Goal: Task Accomplishment & Management: Manage account settings

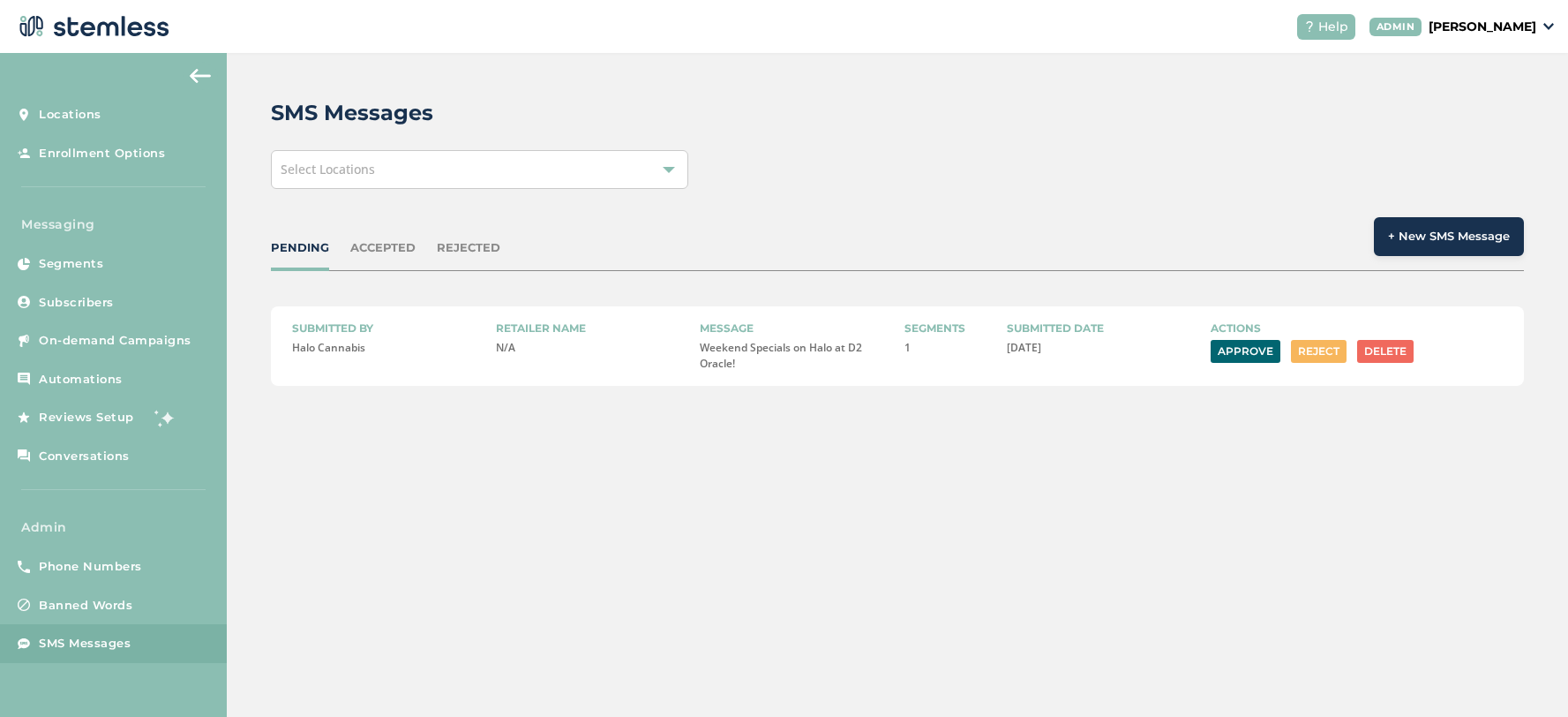
click at [83, 552] on link "Phone Numbers" at bounding box center [114, 567] width 227 height 39
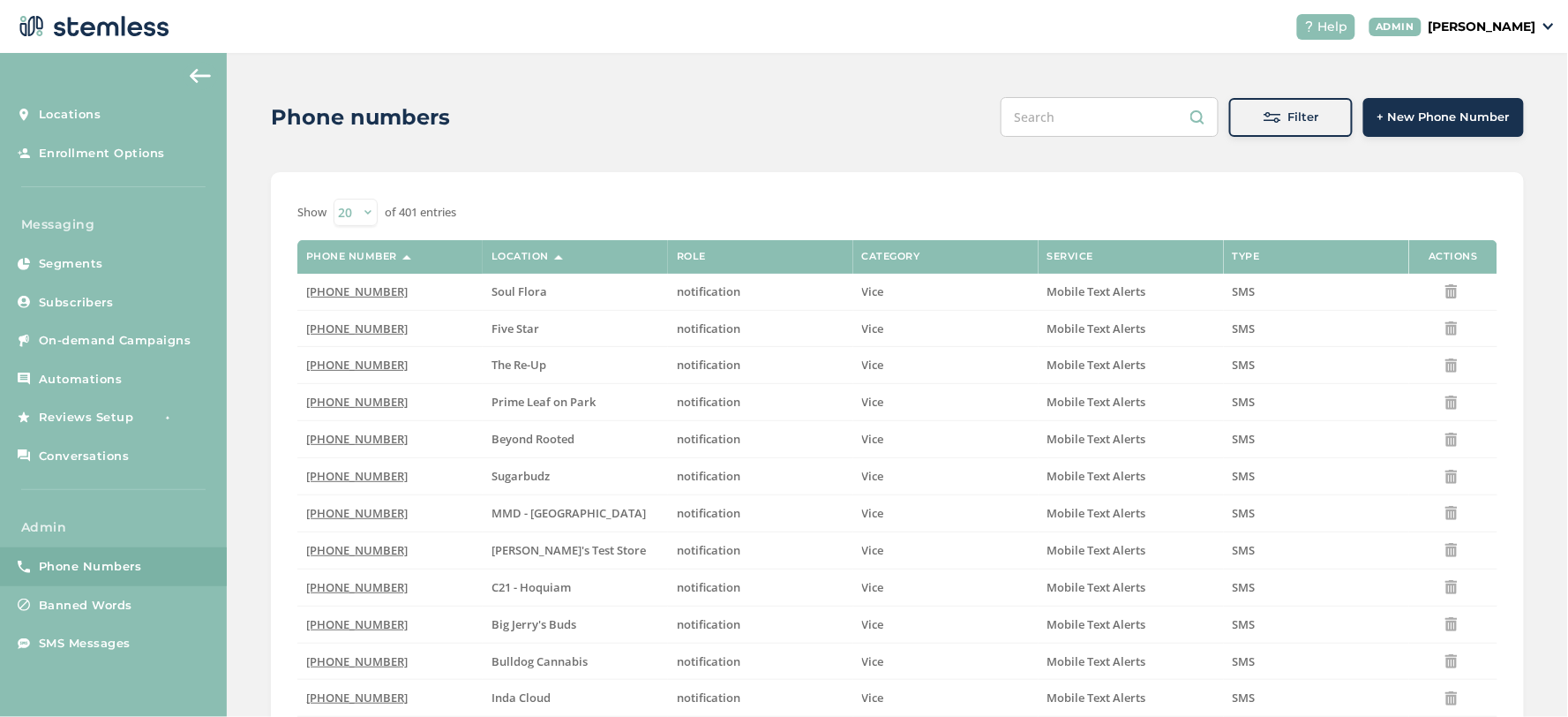
click at [1229, 117] on button "Filter" at bounding box center [1291, 118] width 123 height 39
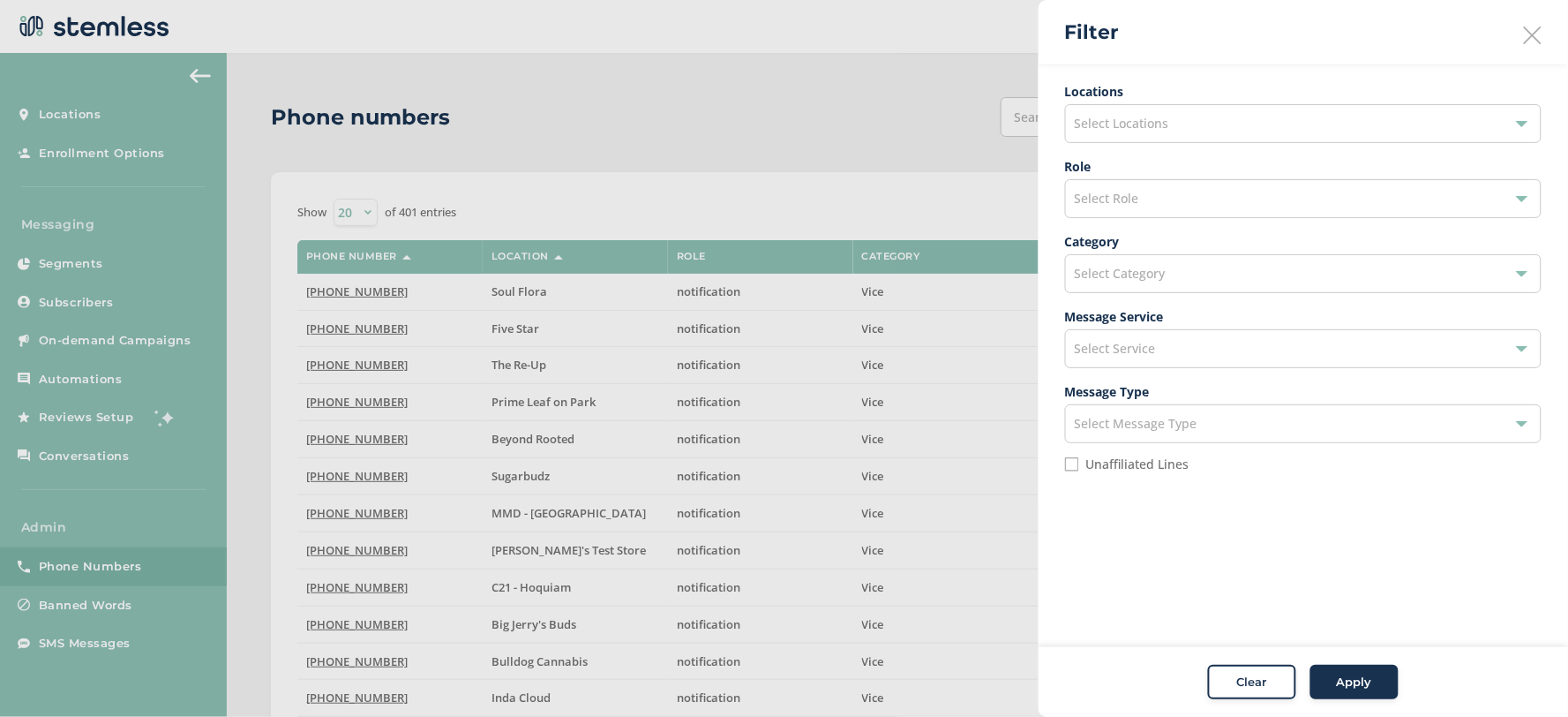
click at [1126, 465] on label "Unaffiliated Lines" at bounding box center [1137, 464] width 103 height 13
click at [1079, 465] on input "Unaffiliated Lines" at bounding box center [1072, 464] width 14 height 14
checkbox input "true"
click at [1155, 192] on div "Select Role" at bounding box center [1304, 199] width 477 height 39
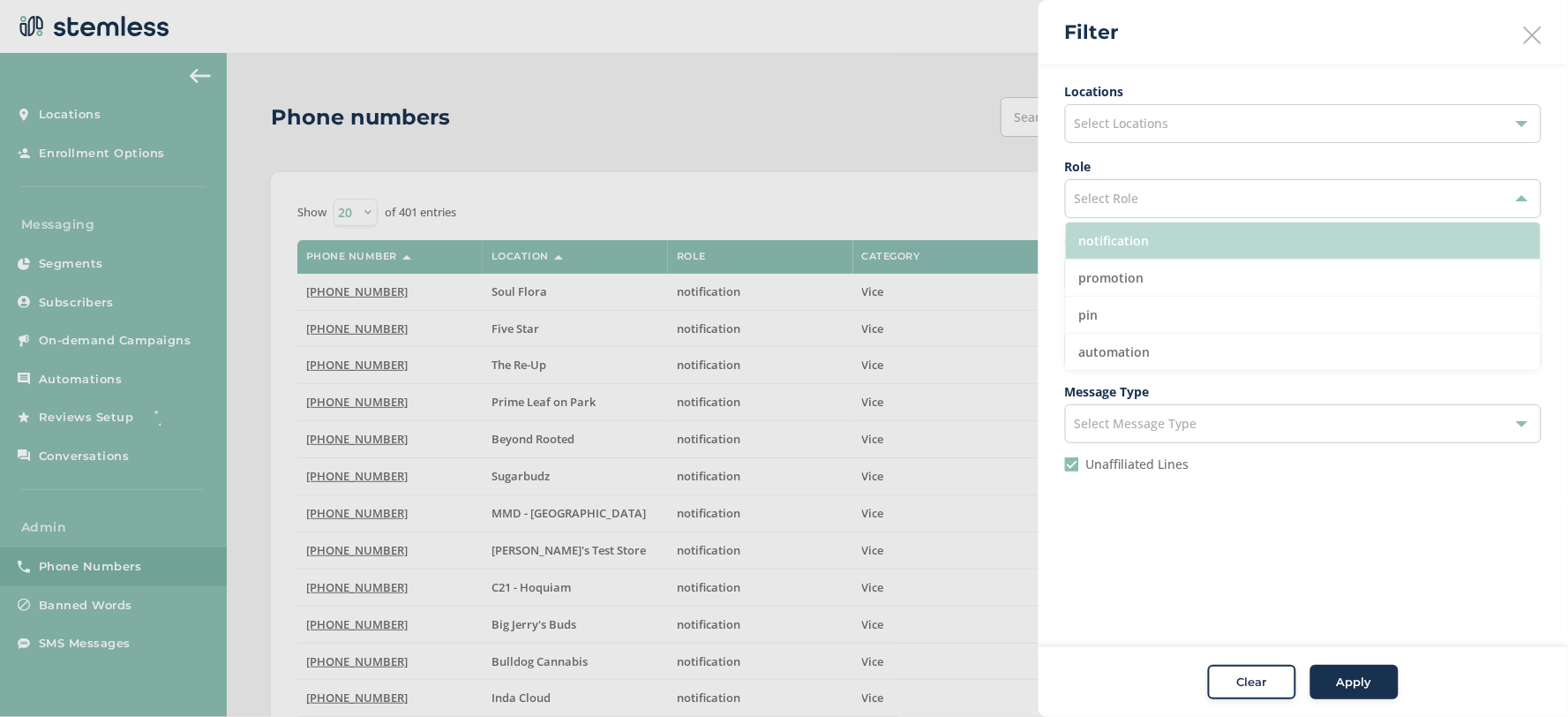
click at [1172, 244] on li "notification" at bounding box center [1304, 241] width 475 height 37
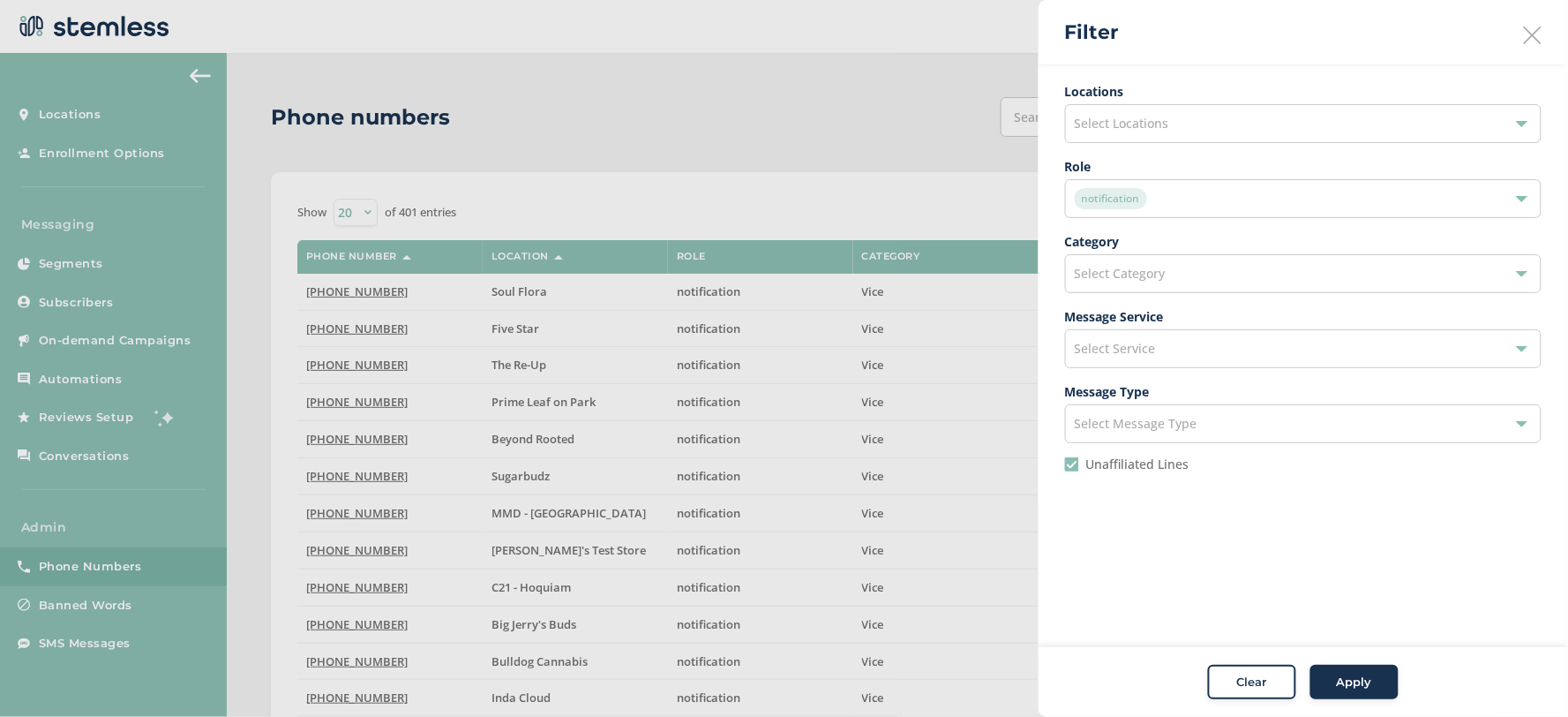
click at [1364, 695] on button "Apply" at bounding box center [1354, 683] width 88 height 35
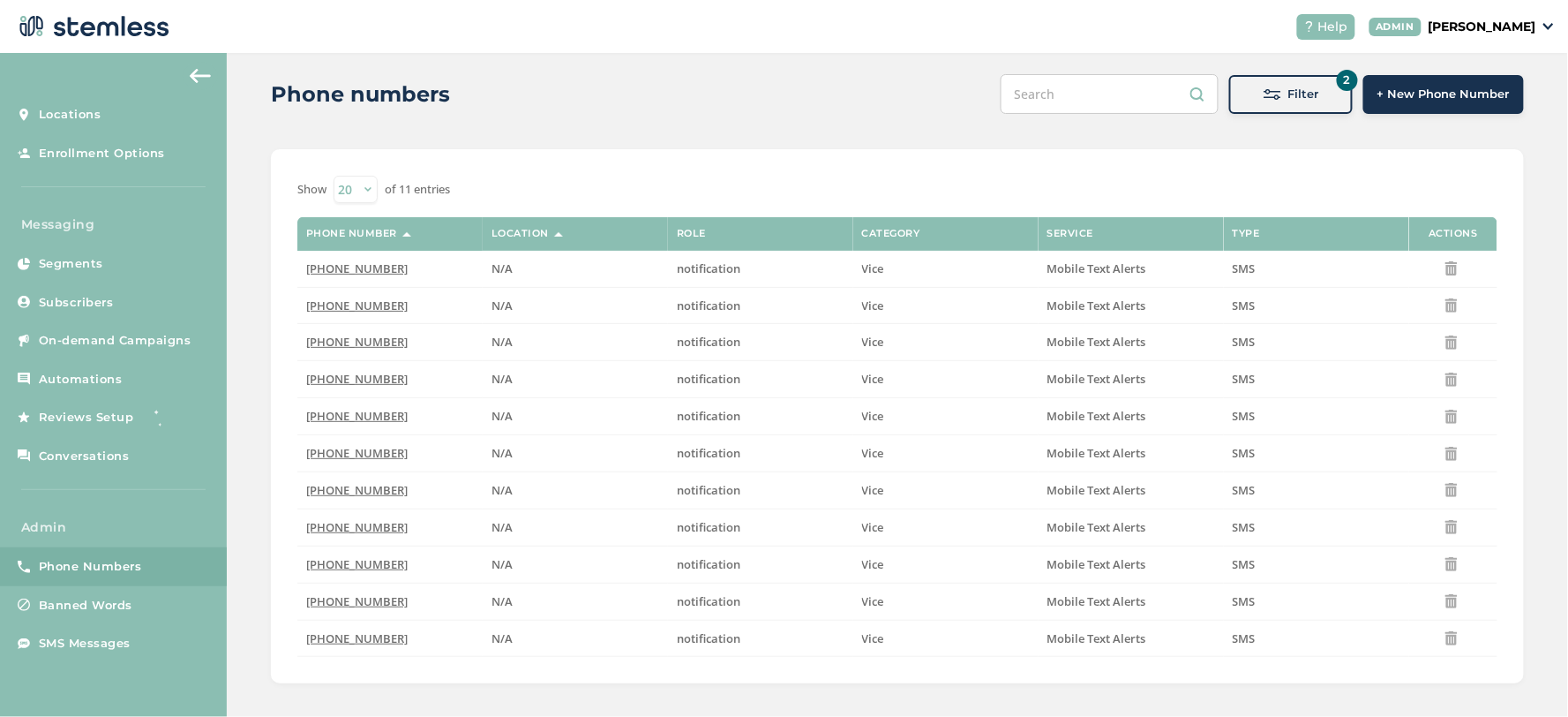
scroll to position [35, 0]
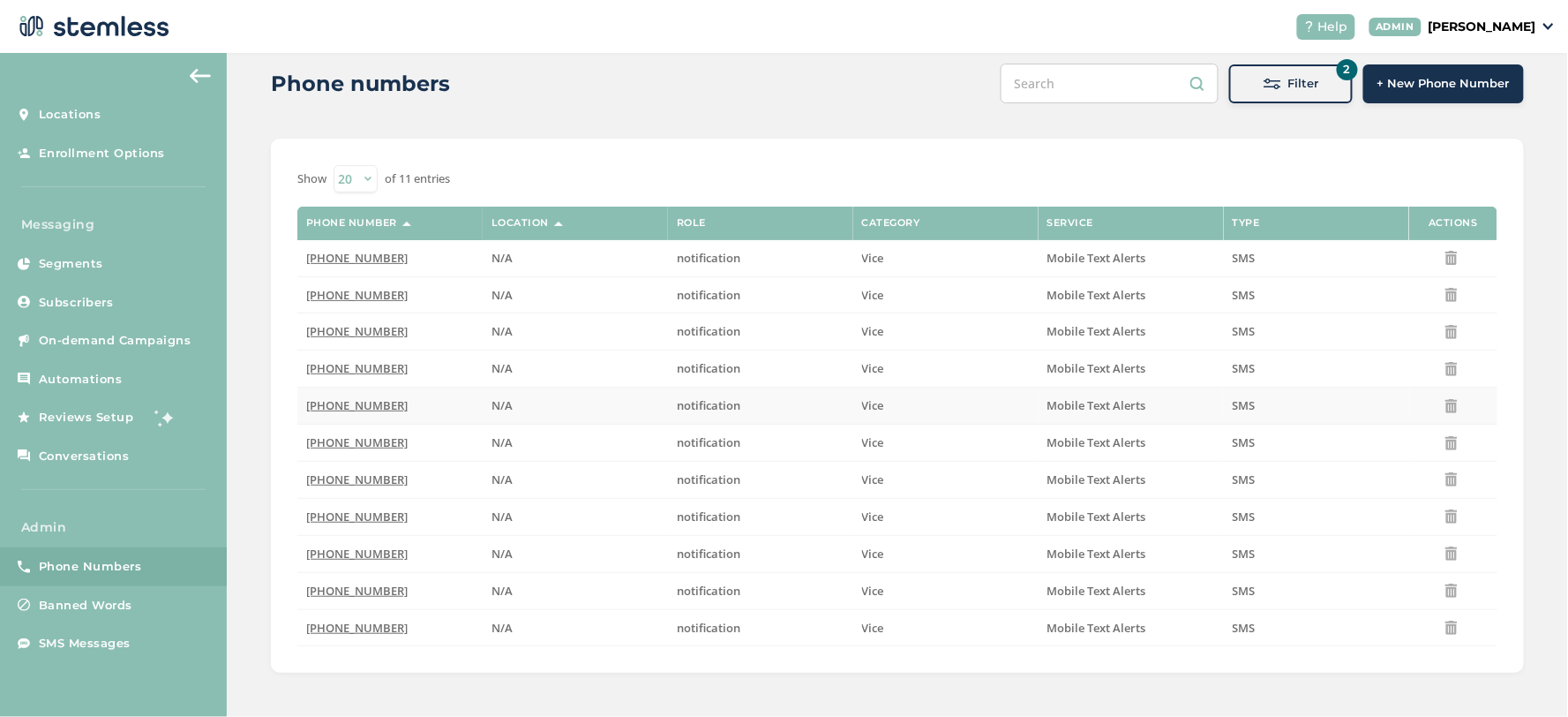
drag, startPoint x: 404, startPoint y: 410, endPoint x: 300, endPoint y: 413, distance: 104.0
click at [300, 413] on td "[PHONE_NUMBER]" at bounding box center [390, 406] width 185 height 37
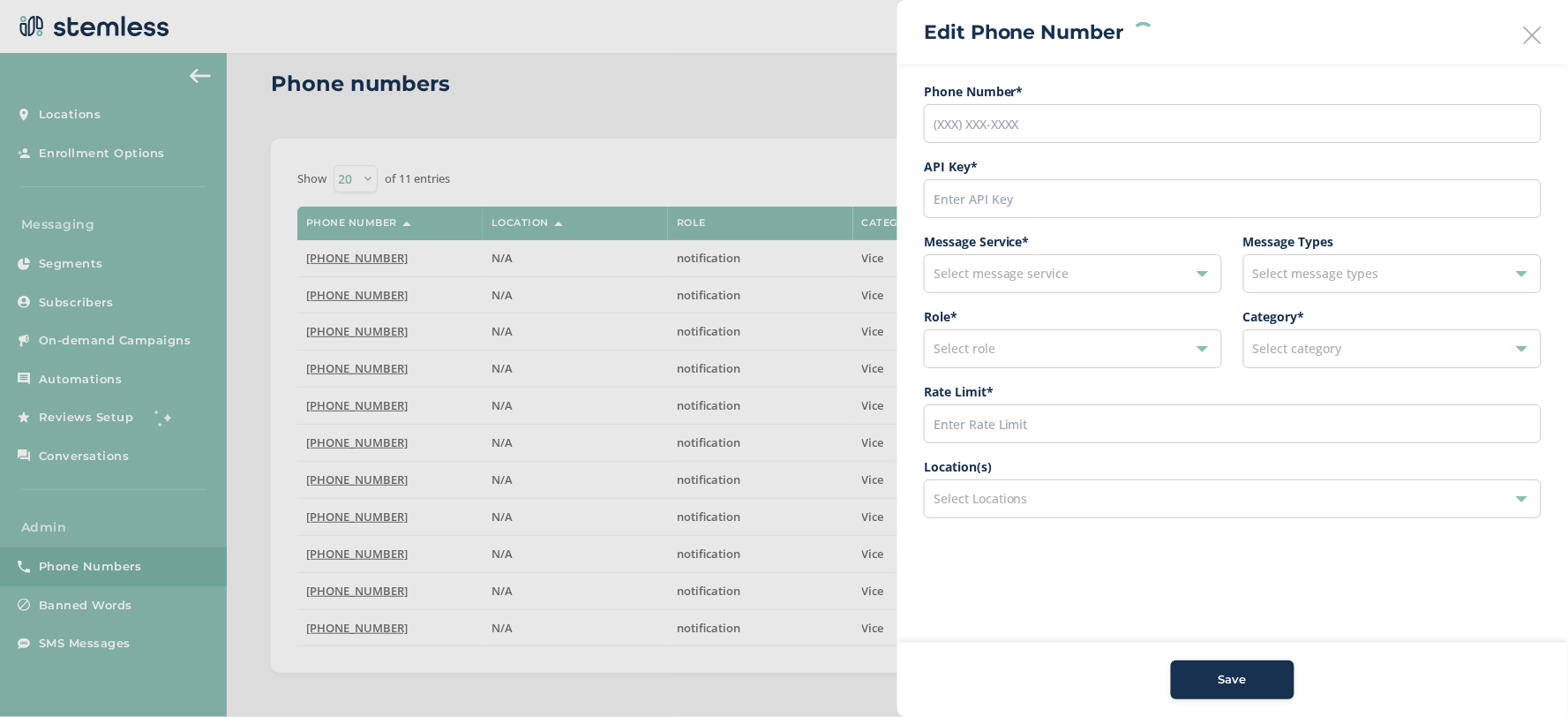
copy span "[PHONE_NUMBER]"
type input "[PHONE_NUMBER]"
type input "44988"
type input "200"
drag, startPoint x: 992, startPoint y: 196, endPoint x: 877, endPoint y: 189, distance: 115.2
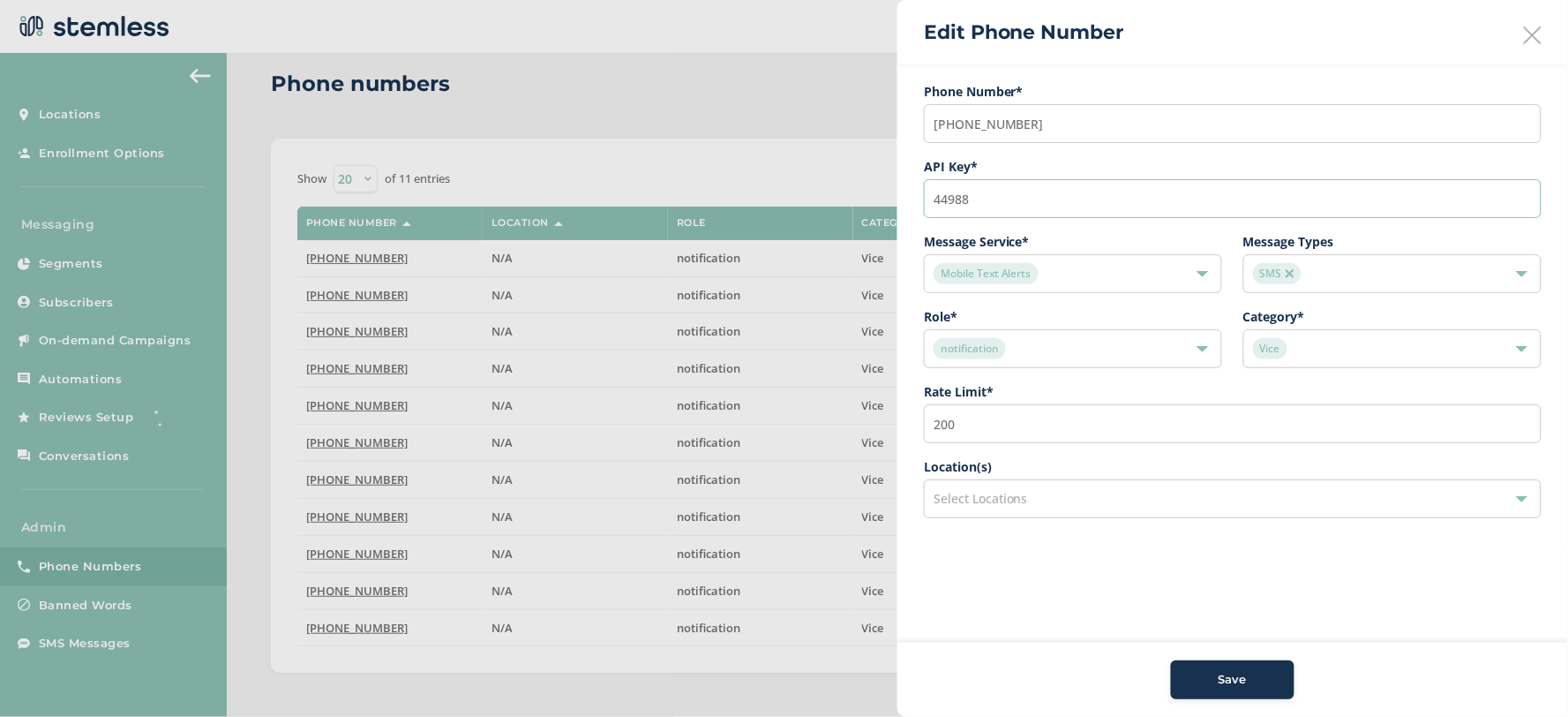
click at [877, 673] on div "Edit Phone Number Phone Number* [PHONE_NUMBER] API Key * 44988 Message Service …" at bounding box center [898, 673] width 1254 height 0
click at [1529, 37] on icon at bounding box center [1533, 35] width 18 height 18
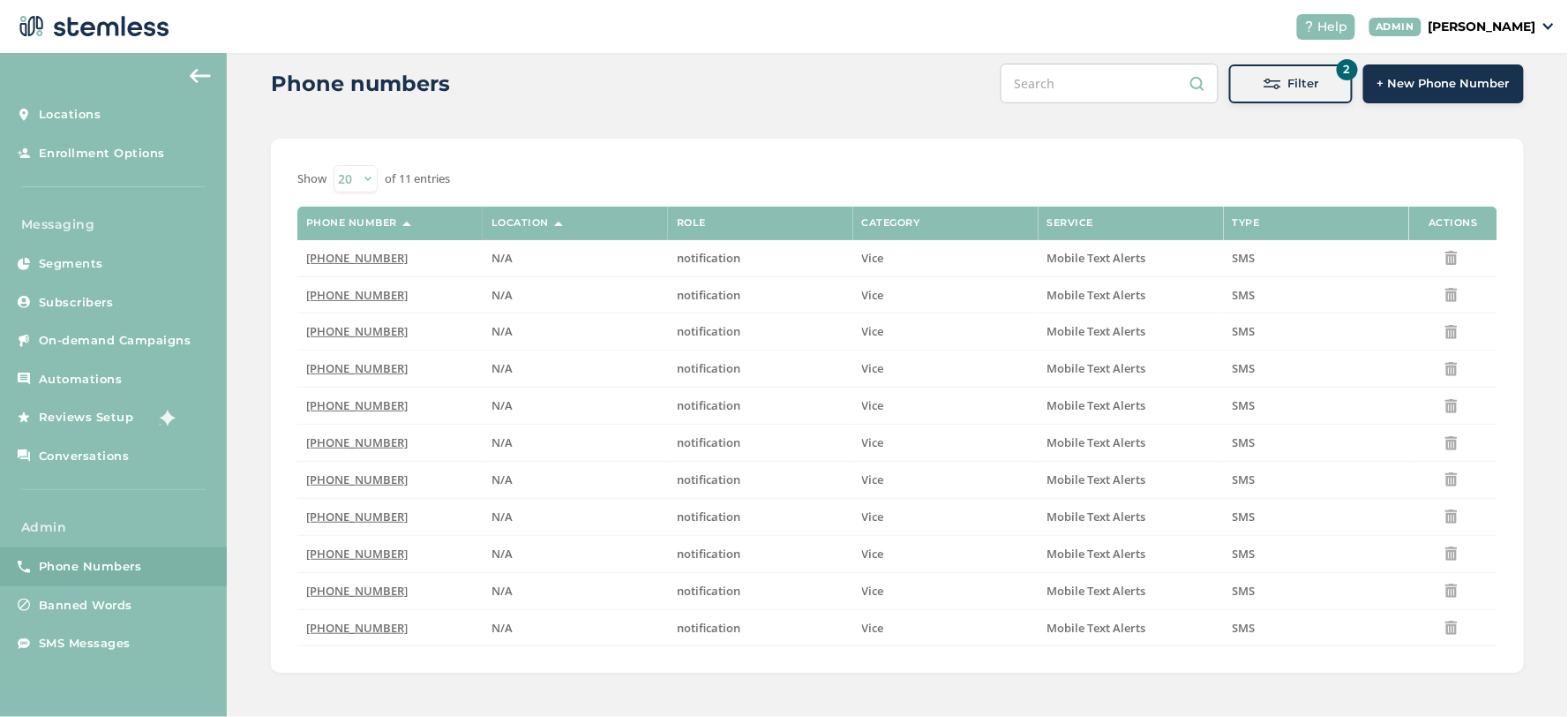
click at [1099, 88] on input "text" at bounding box center [1110, 83] width 218 height 40
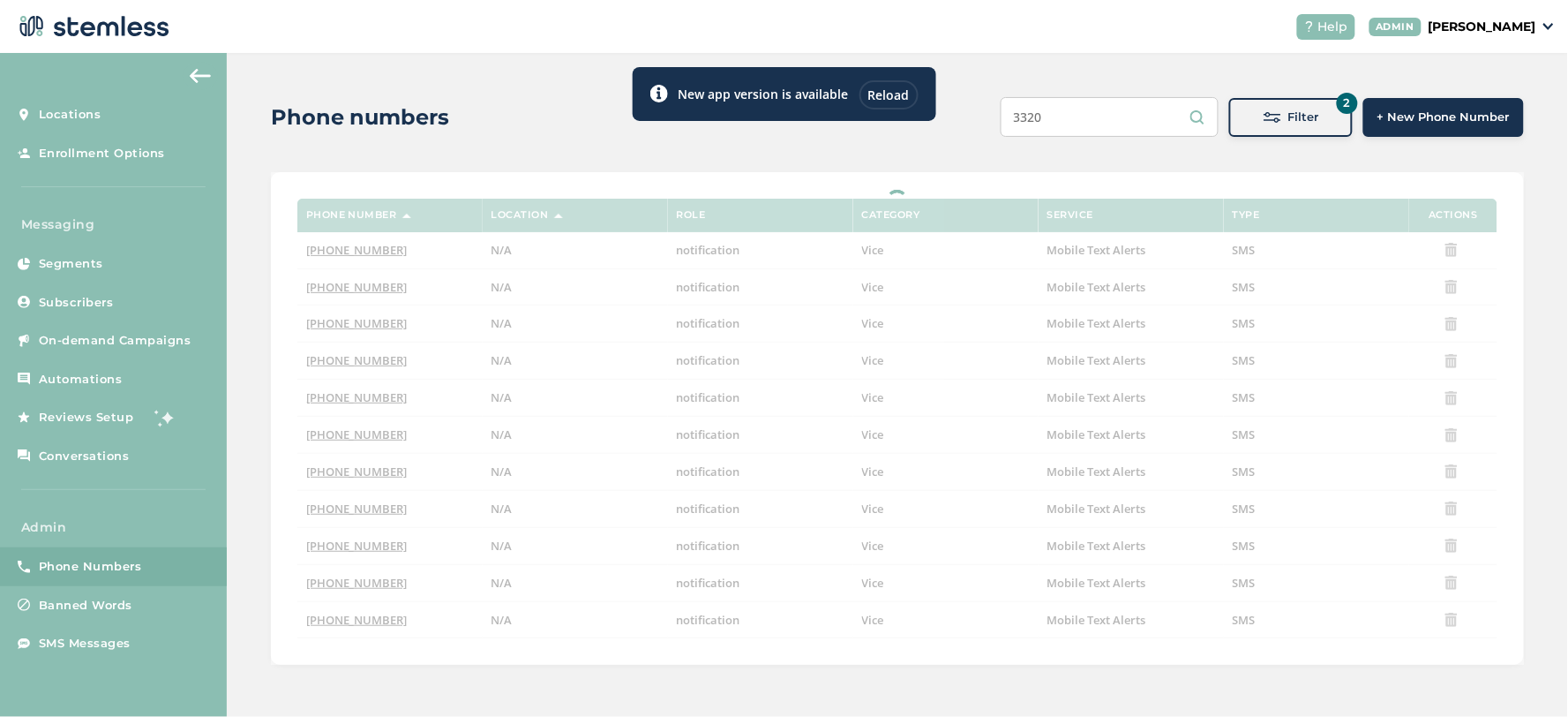
scroll to position [0, 0]
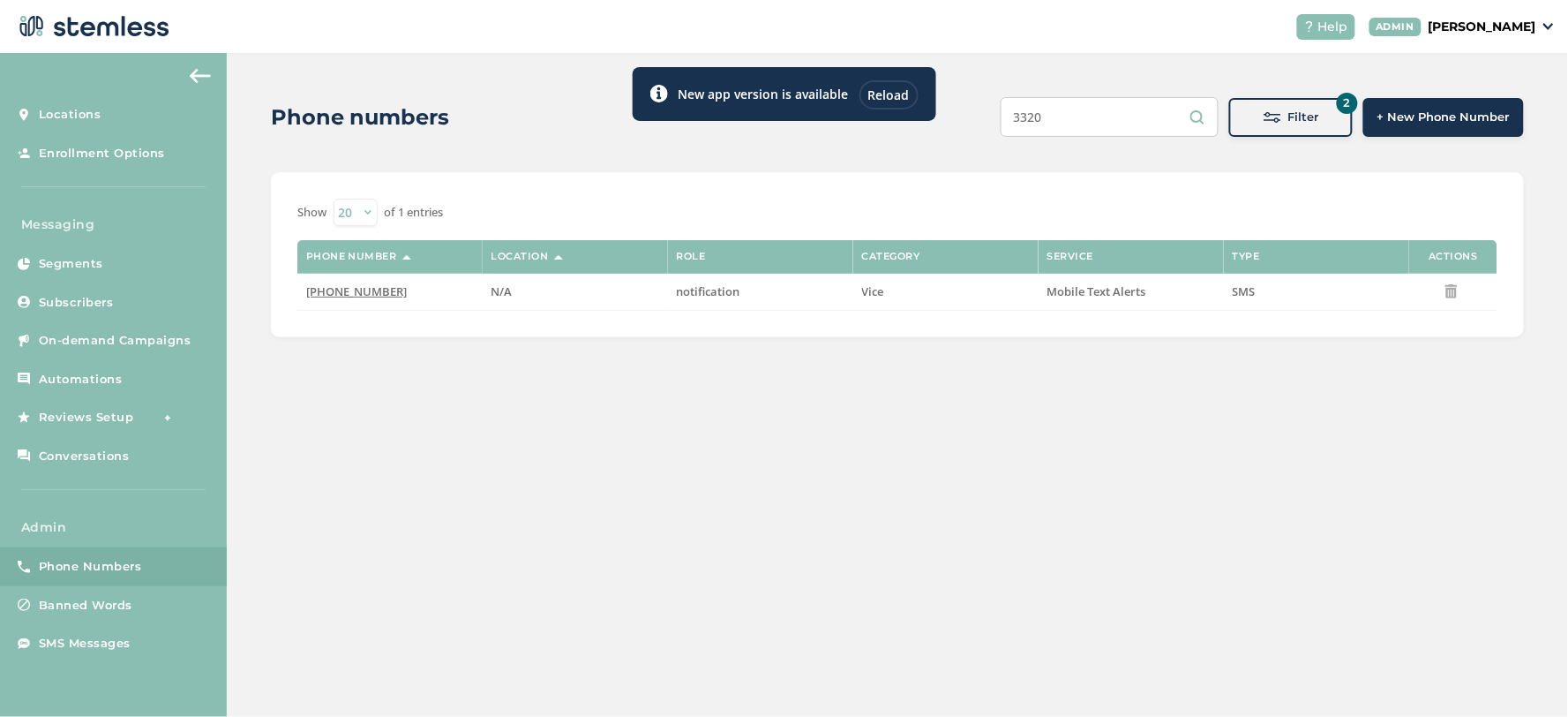
type input "3320"
